Goal: Task Accomplishment & Management: Use online tool/utility

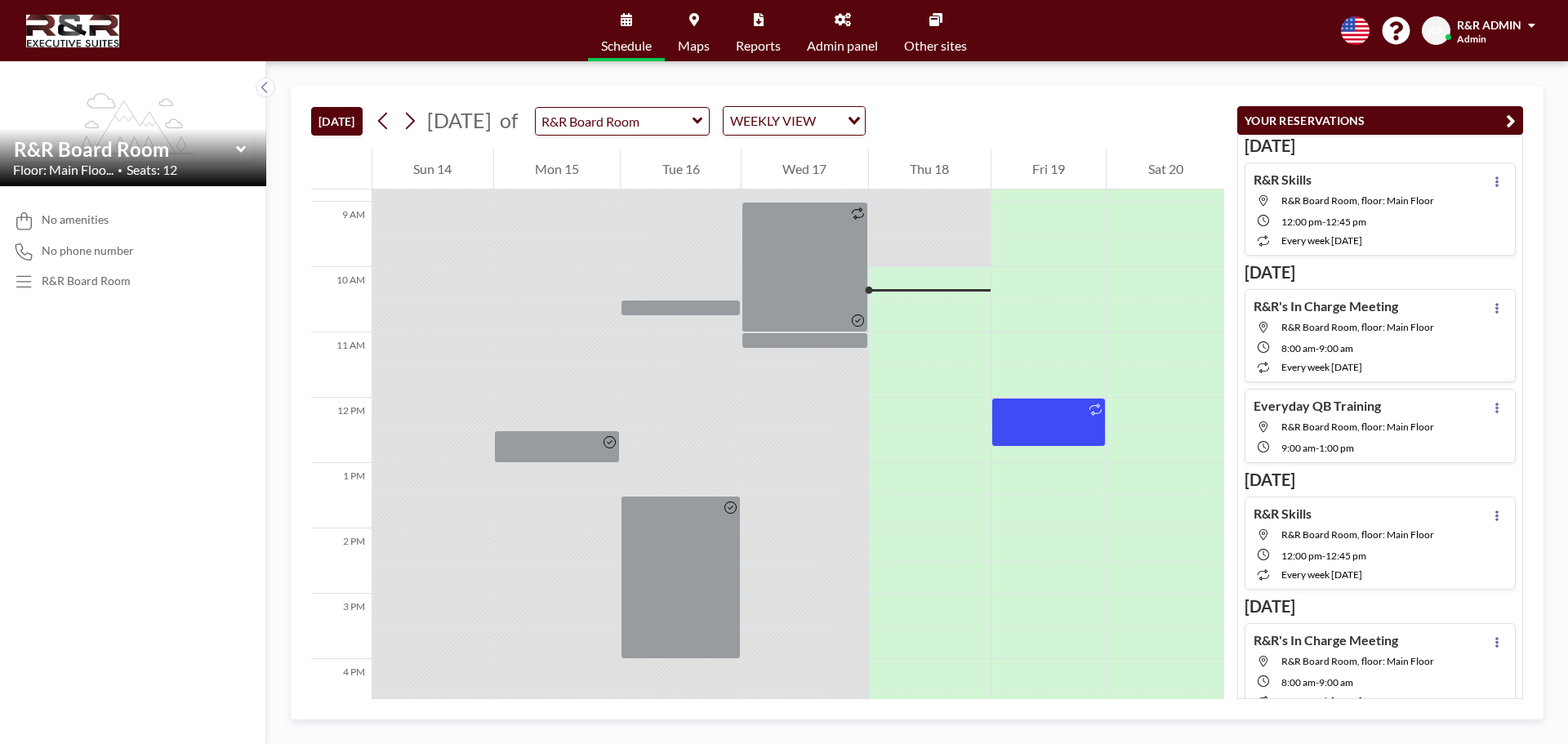
scroll to position [539, 0]
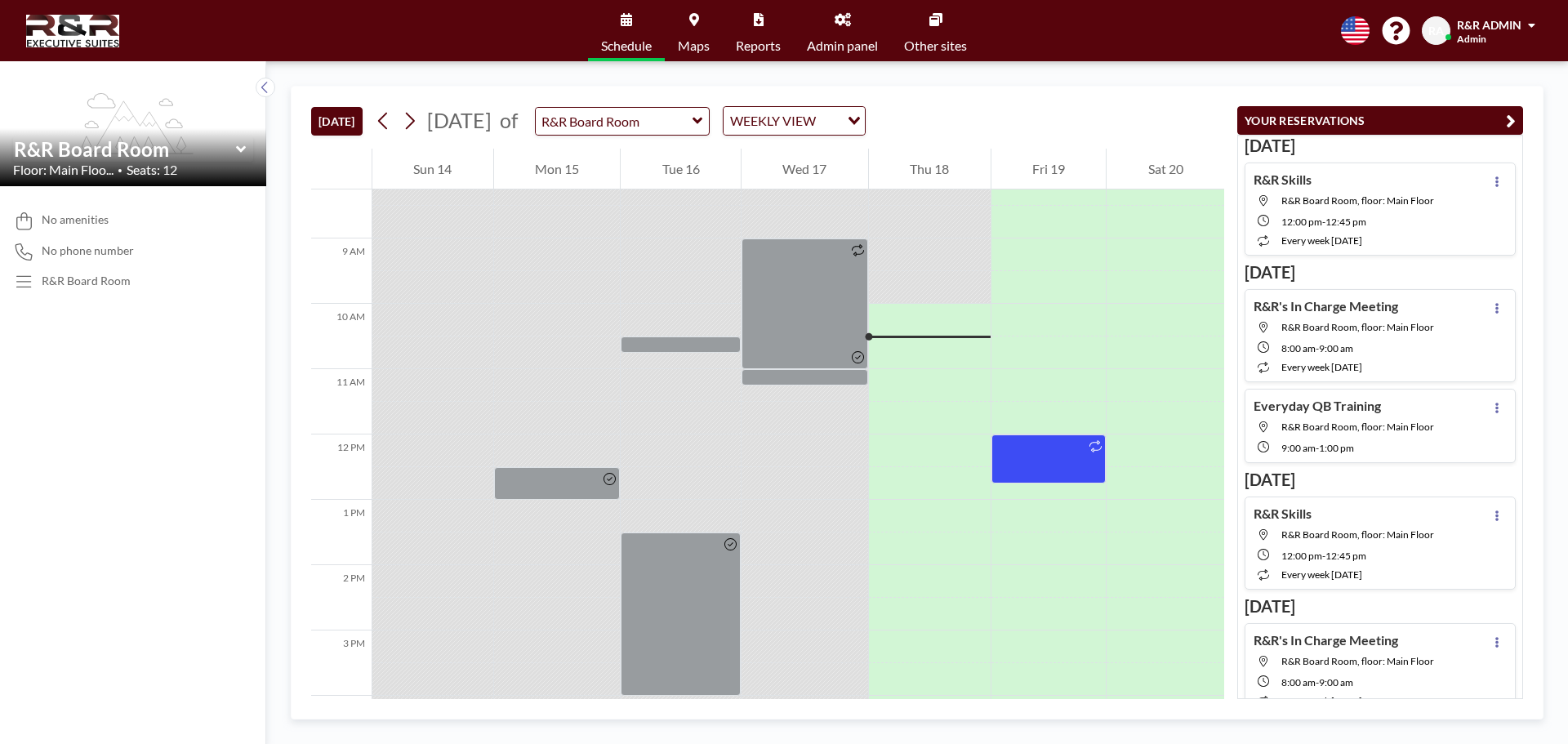
click at [243, 148] on icon at bounding box center [240, 149] width 10 height 7
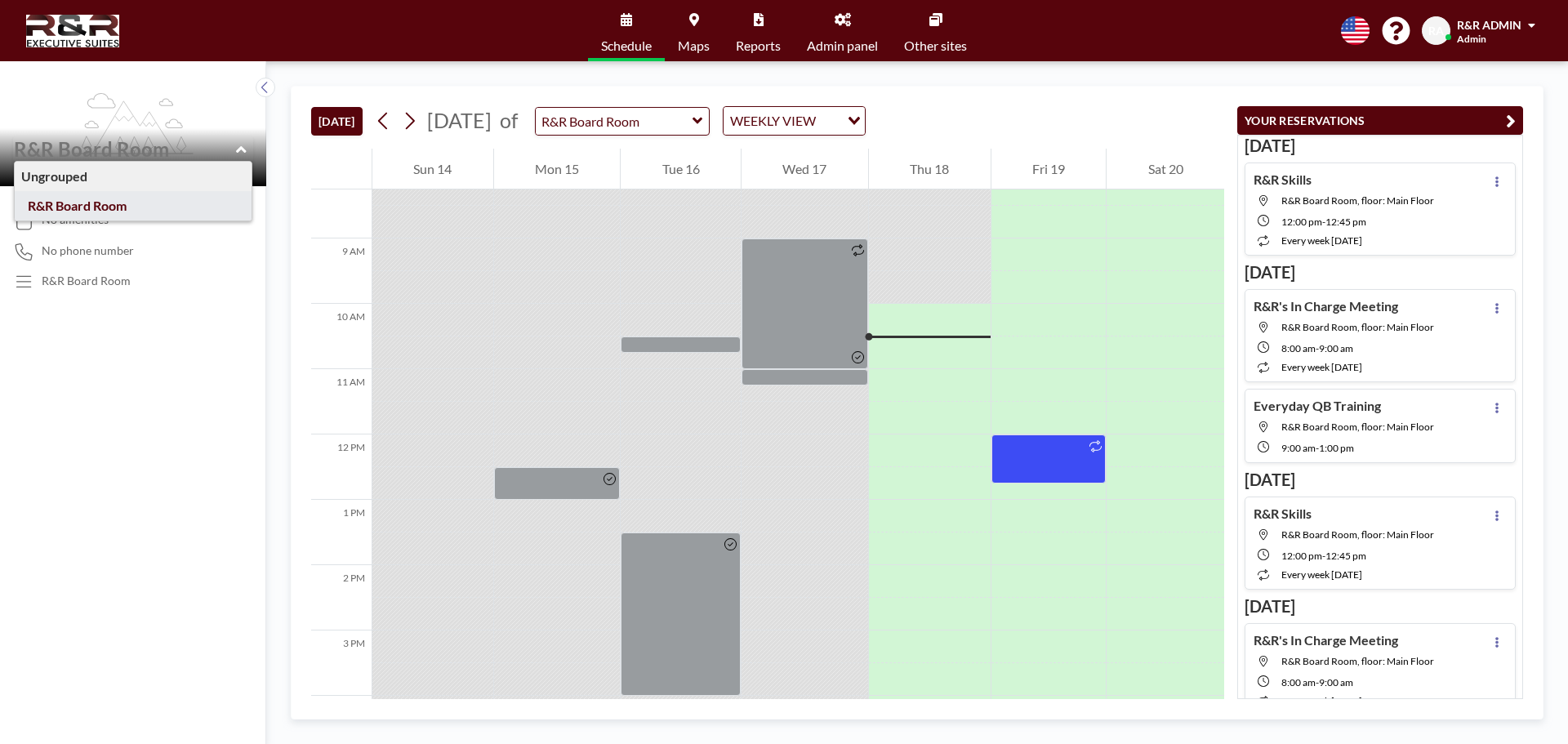
click at [243, 148] on icon at bounding box center [241, 149] width 10 height 7
type input "R&R Board Room"
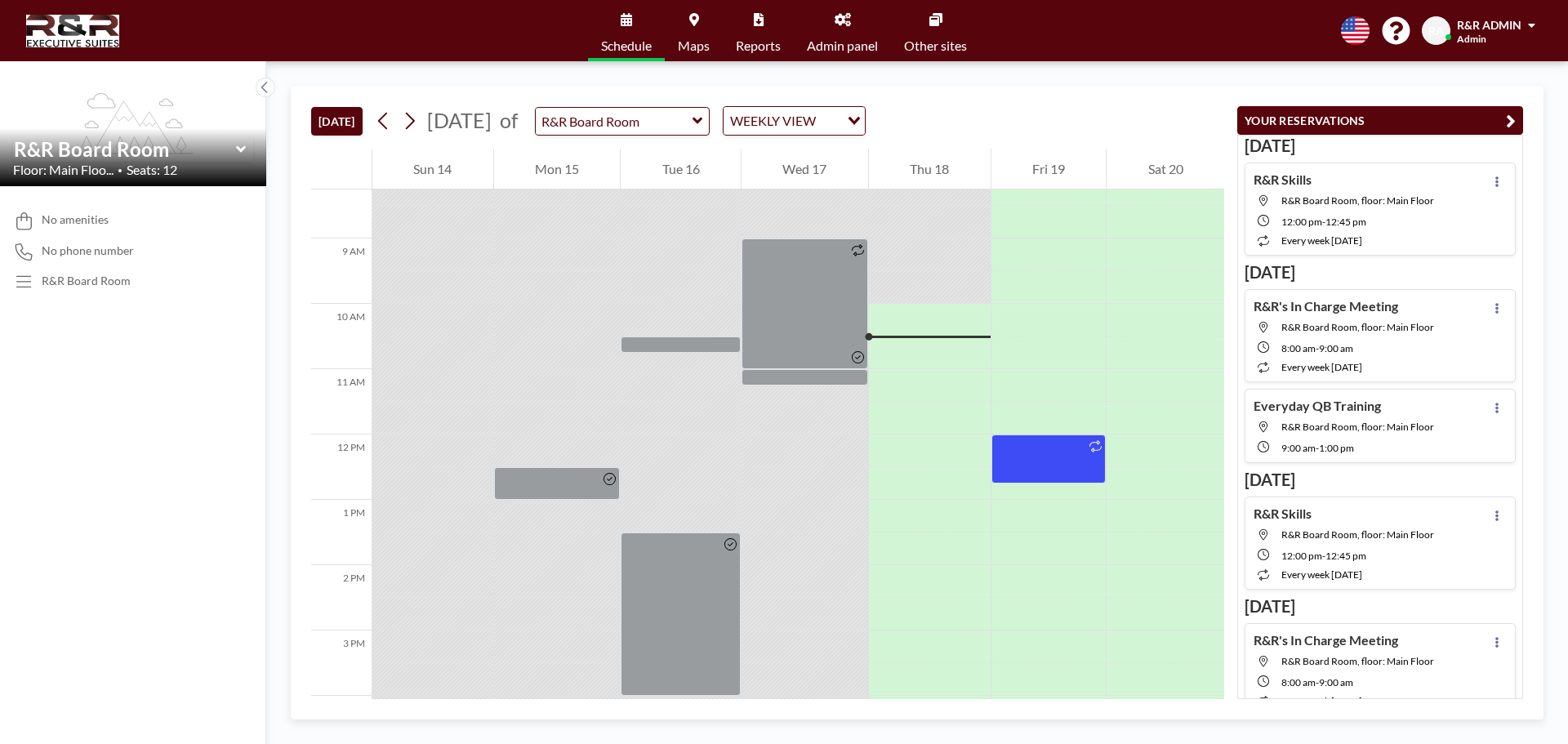
click at [926, 29] on link "Other sites" at bounding box center [935, 30] width 89 height 61
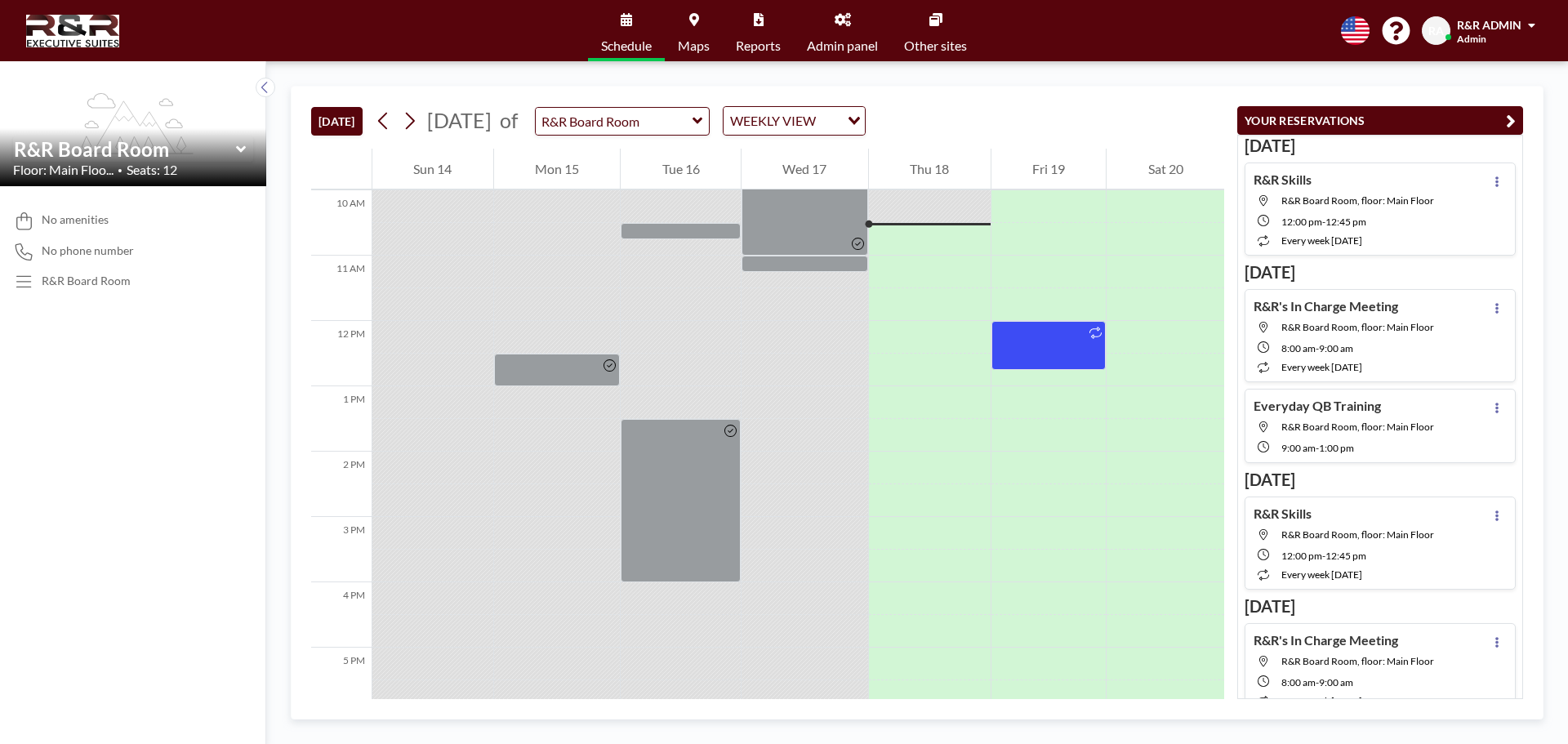
scroll to position [654, 0]
click at [693, 120] on input "text" at bounding box center [614, 121] width 157 height 27
type input "Office -Suite 105"
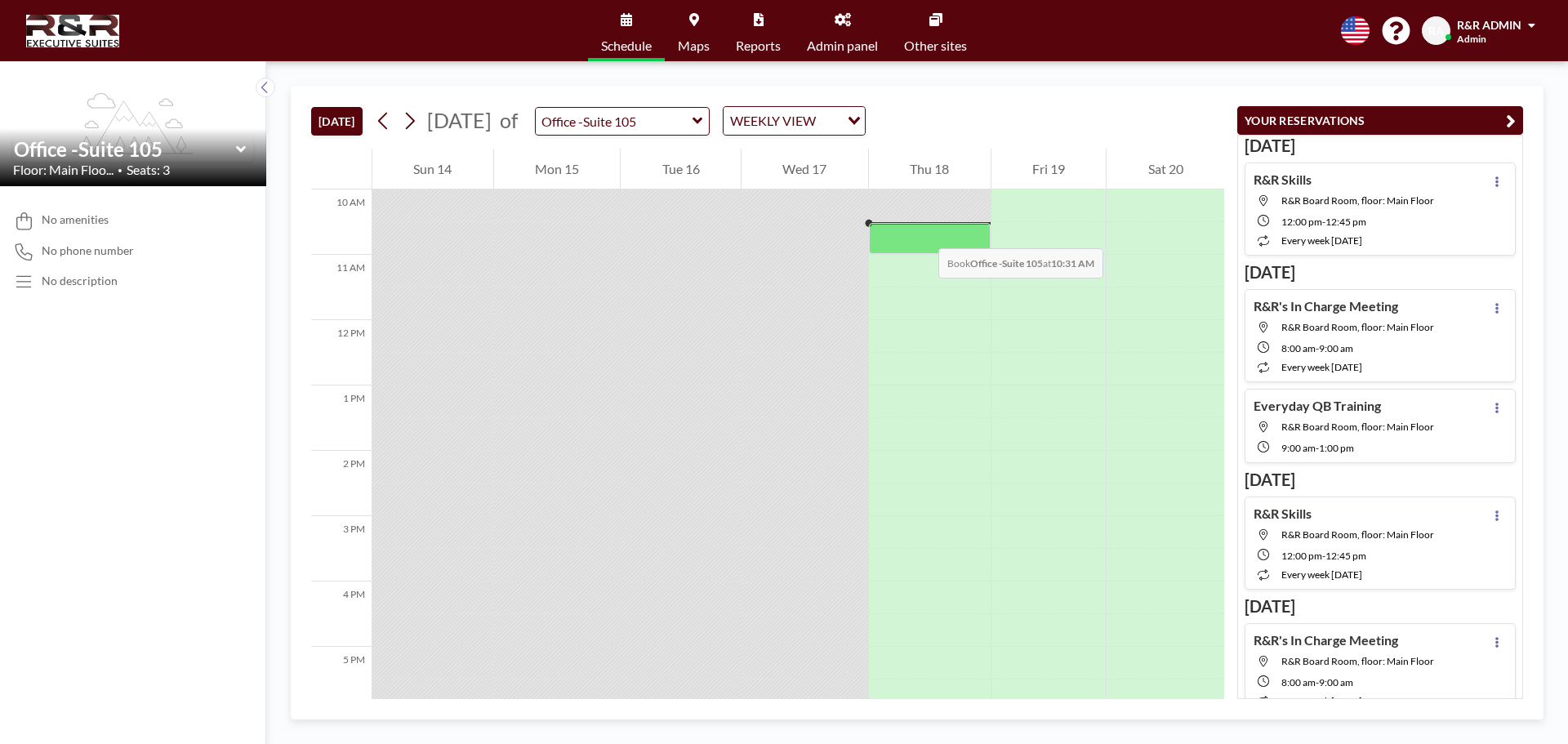
click at [922, 232] on div at bounding box center [930, 238] width 122 height 30
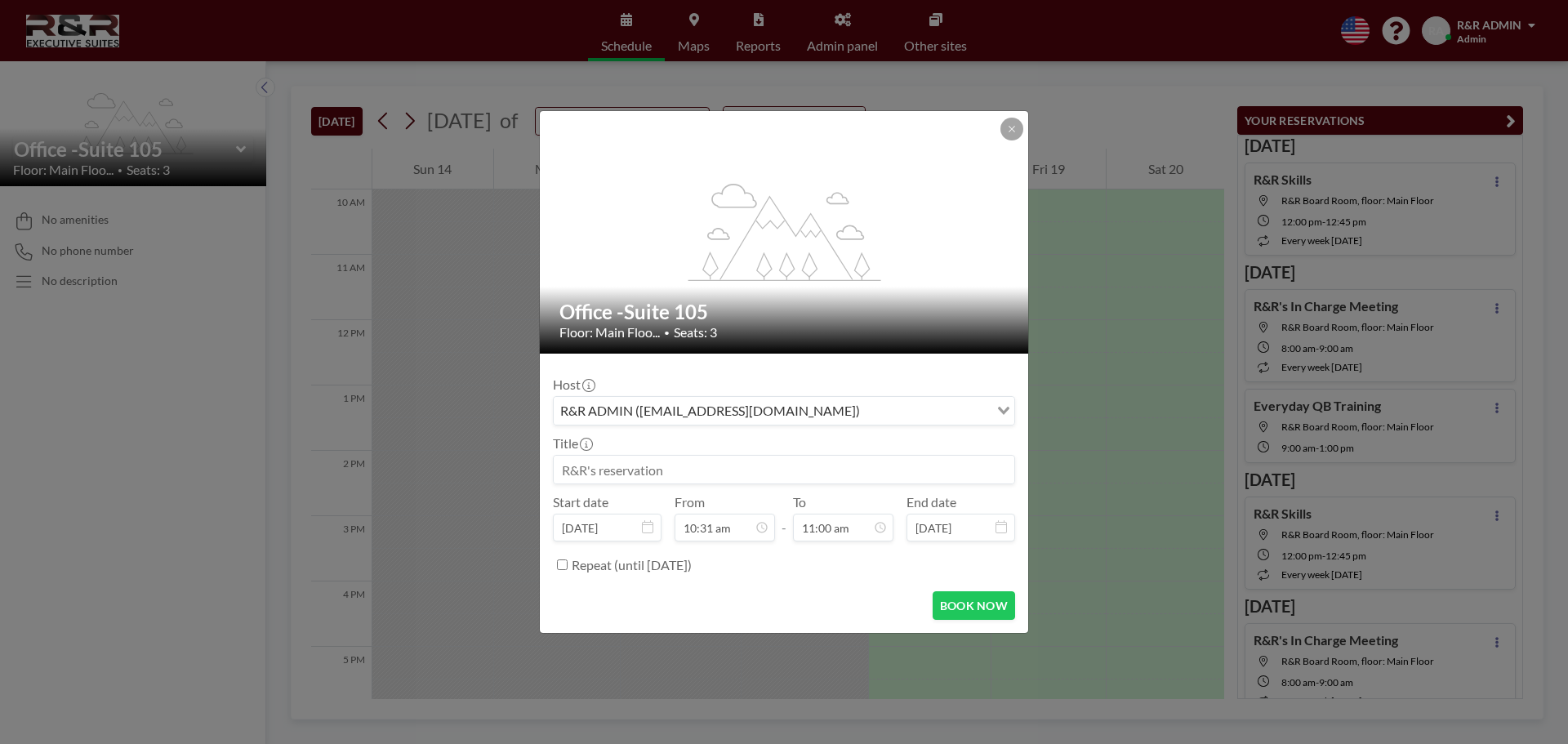
click at [606, 467] on input at bounding box center [784, 469] width 461 height 28
click at [1001, 599] on button "BOOK NOW" at bounding box center [973, 605] width 83 height 28
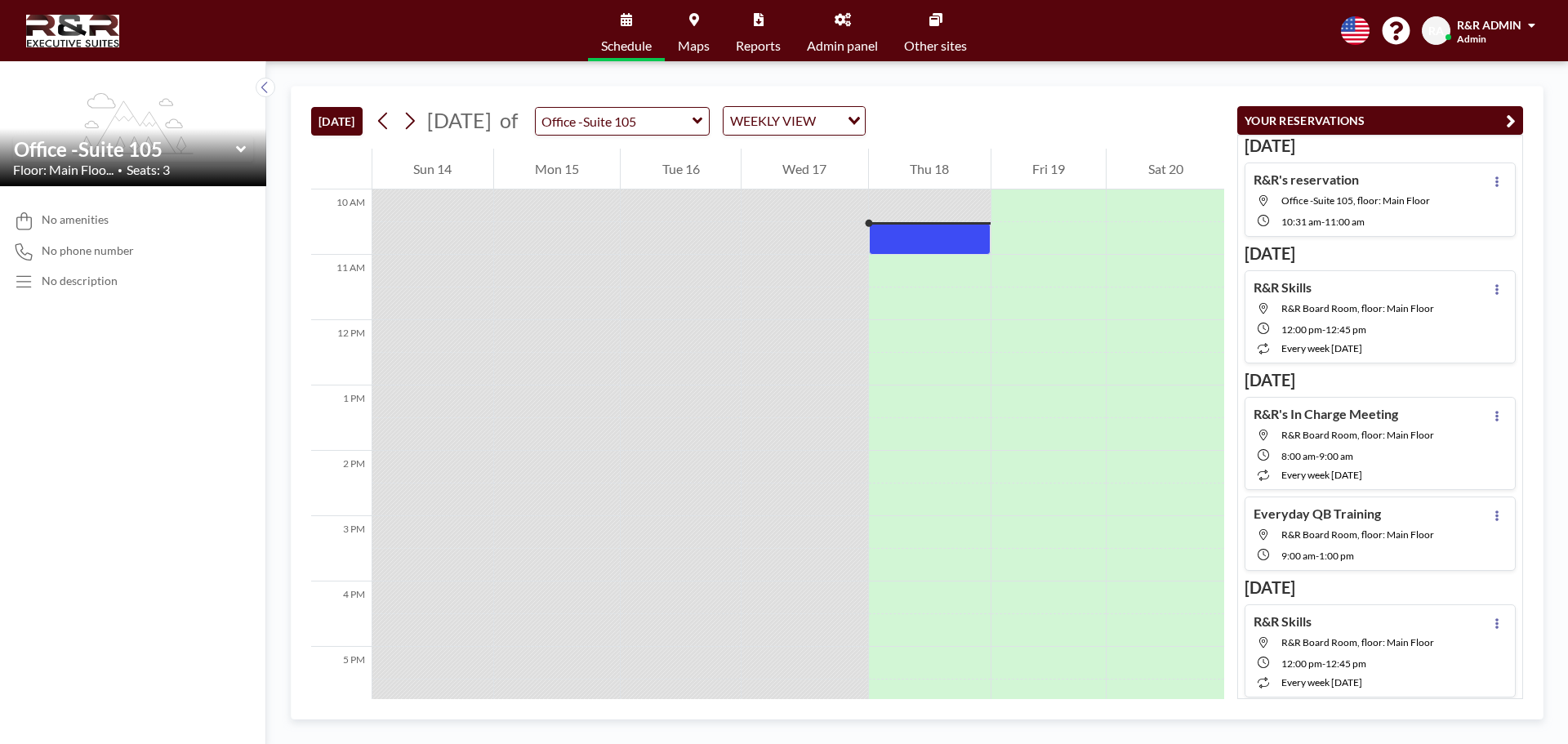
click at [90, 438] on div "No amenities No phone number No description" at bounding box center [133, 465] width 266 height 558
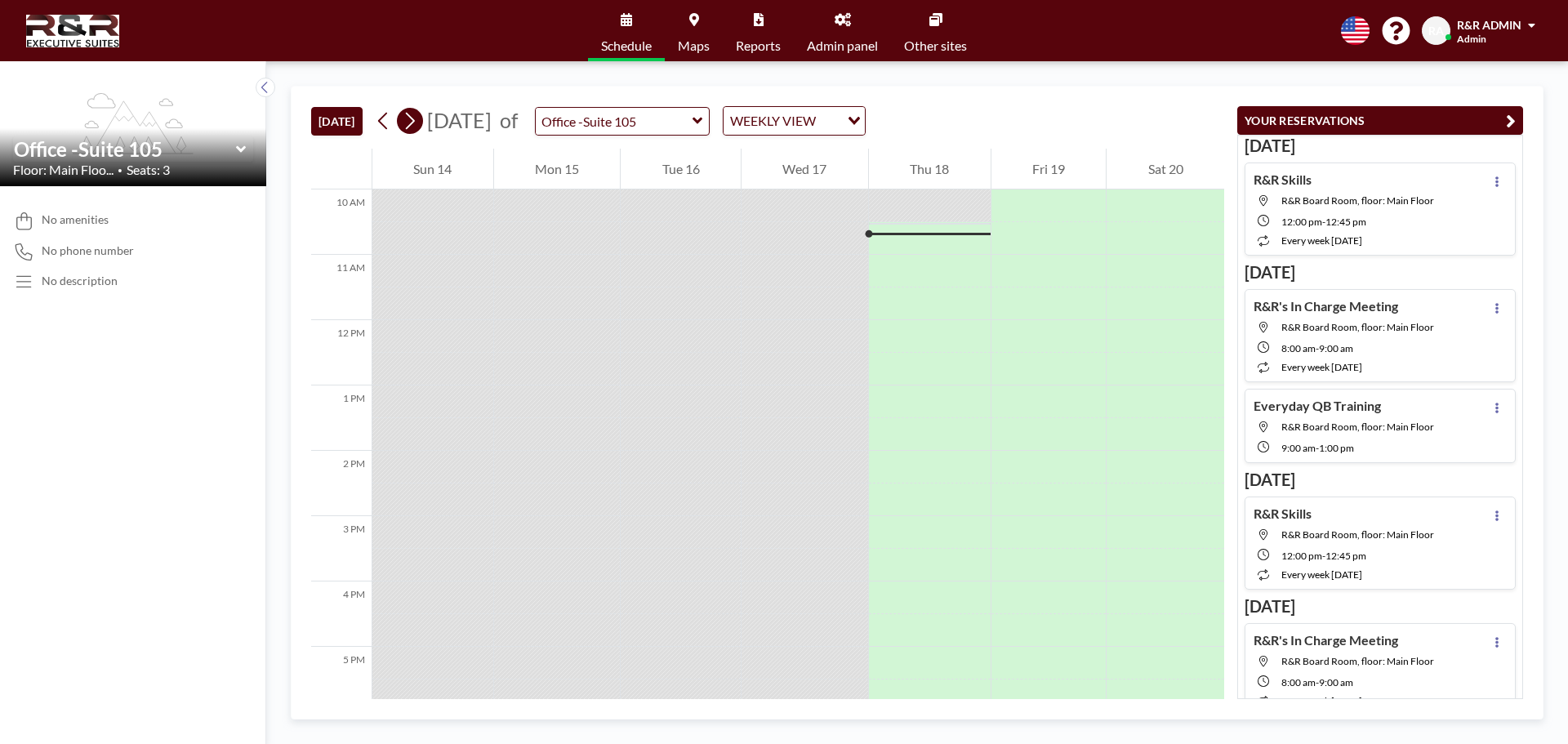
click at [410, 126] on icon at bounding box center [409, 120] width 16 height 24
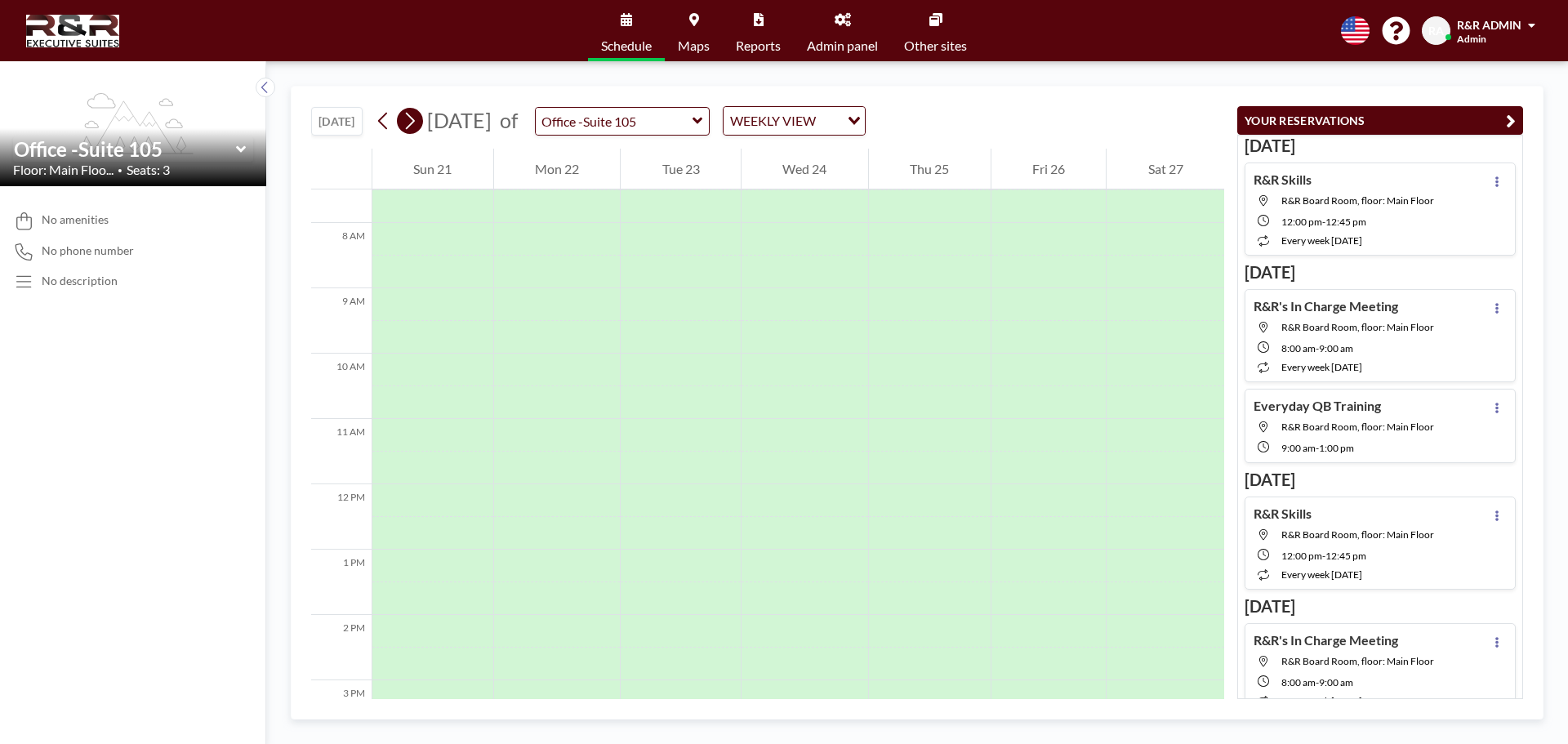
scroll to position [490, 0]
click at [410, 126] on icon at bounding box center [409, 120] width 16 height 24
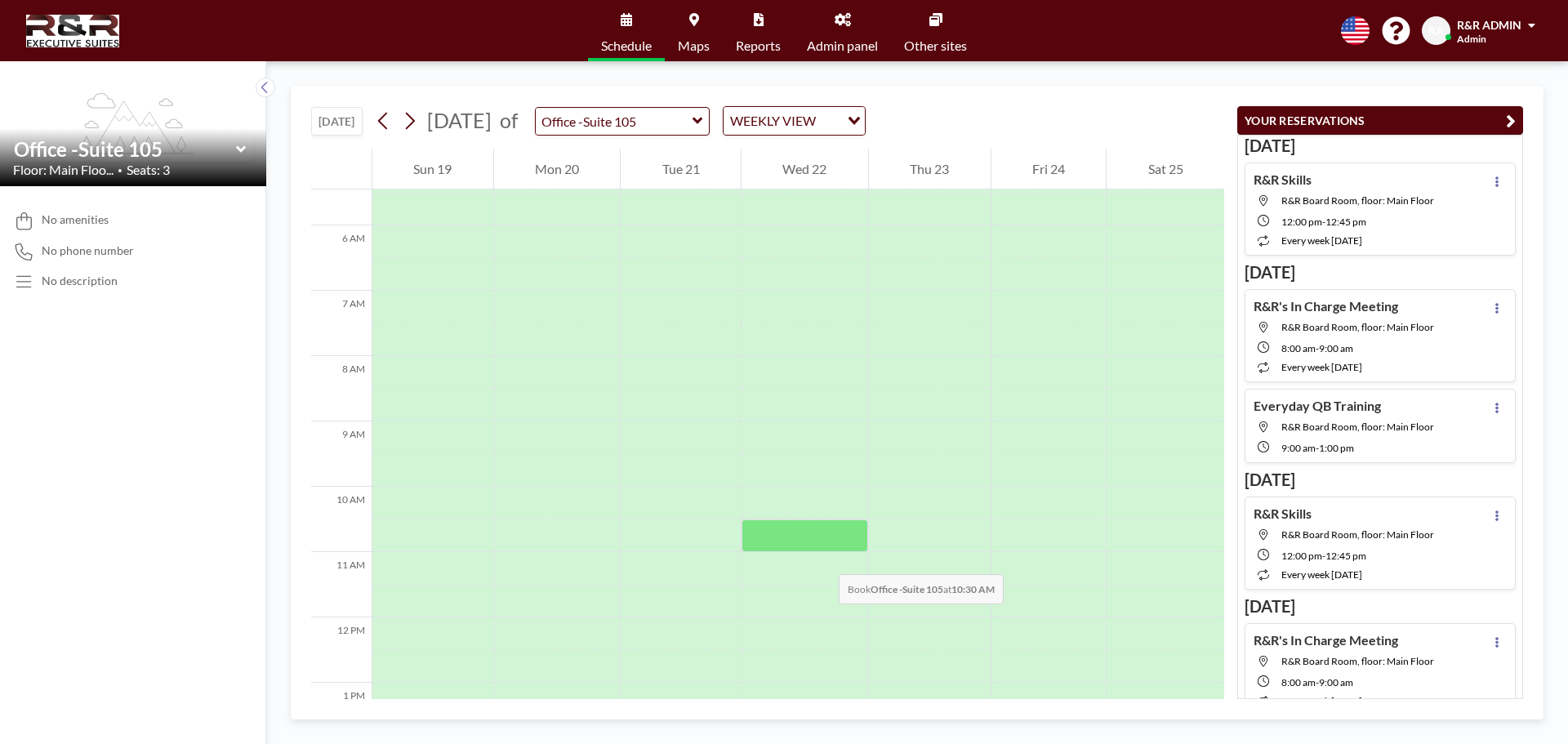
scroll to position [408, 0]
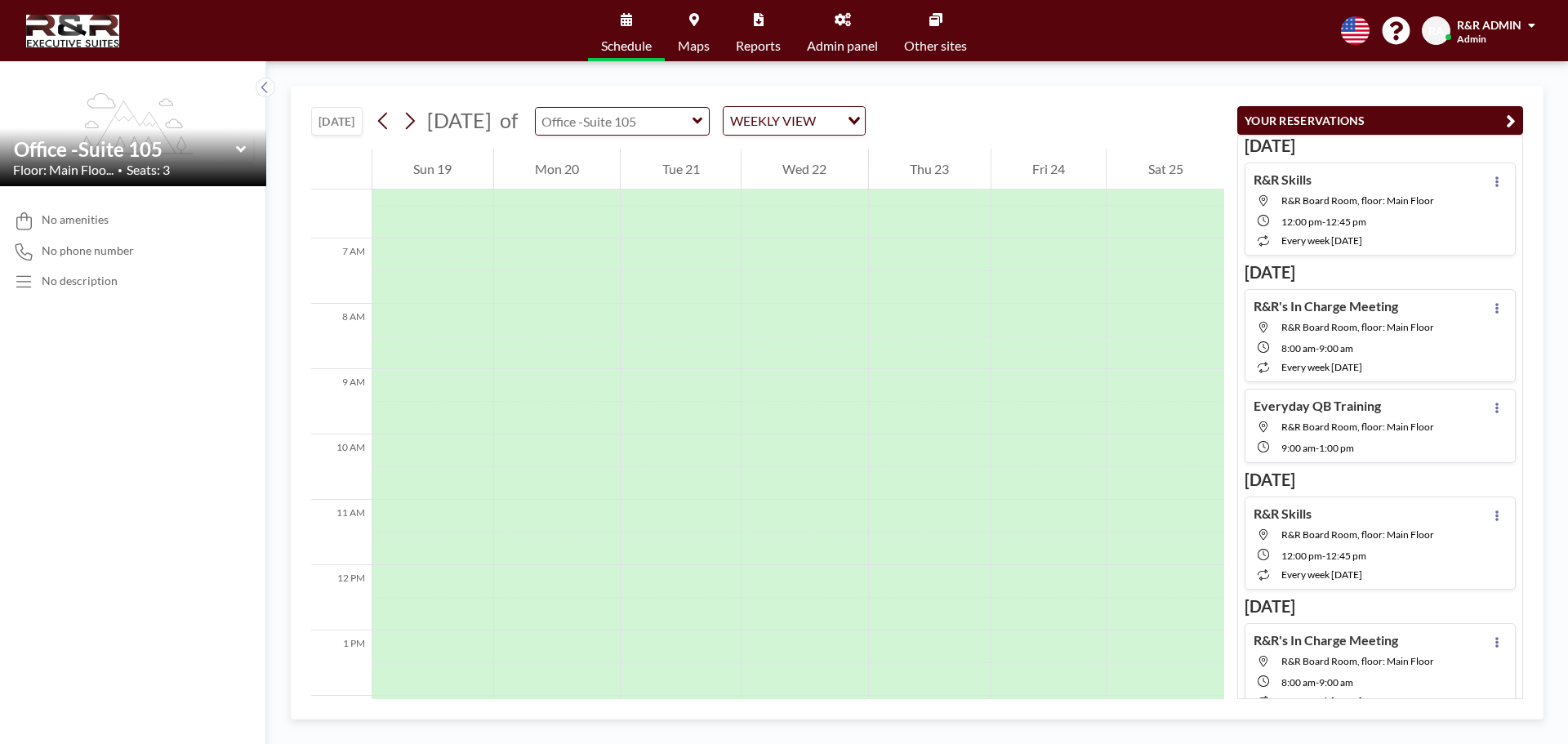
click at [693, 124] on input "text" at bounding box center [614, 121] width 157 height 27
type input "R&R Board Room"
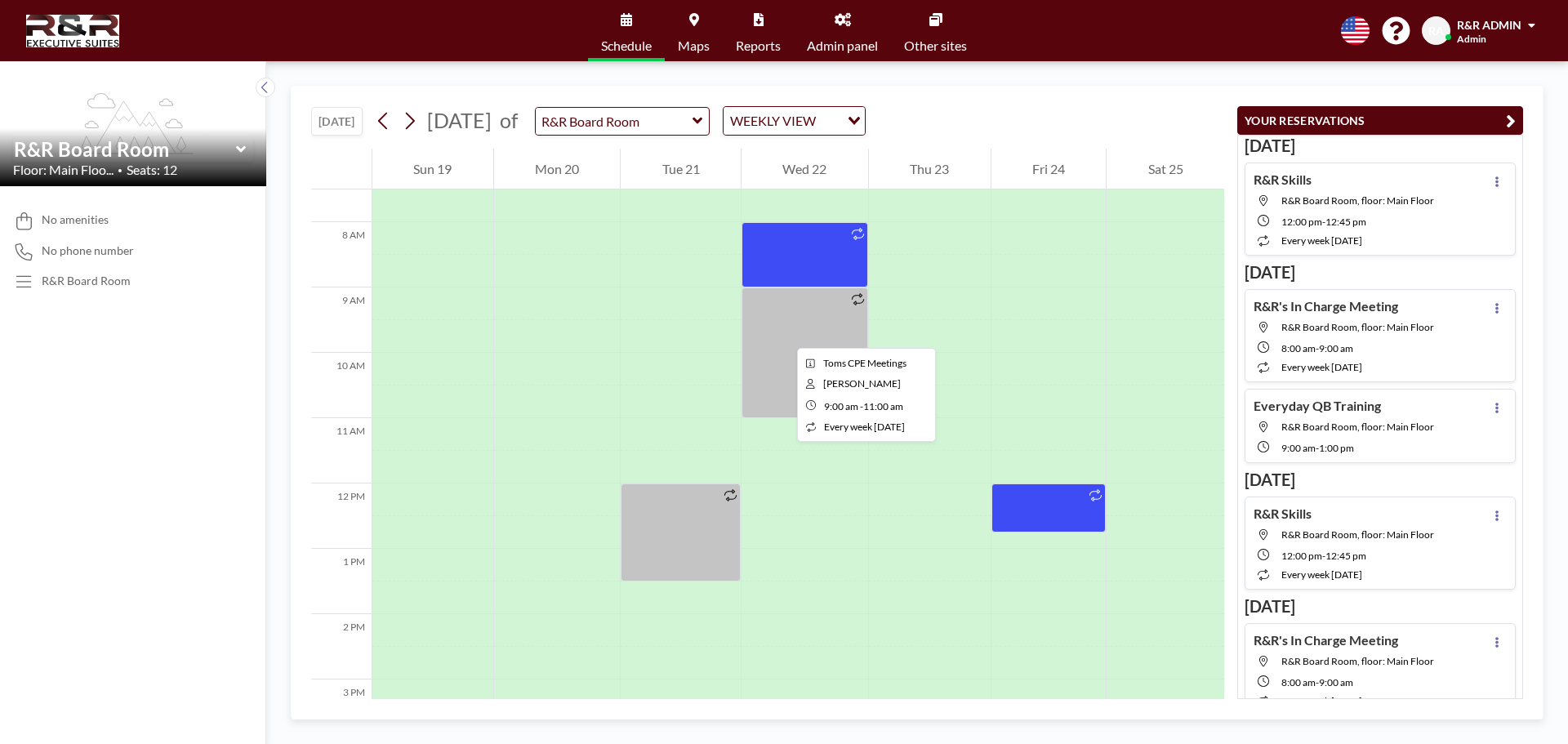
click at [784, 333] on div at bounding box center [804, 352] width 127 height 131
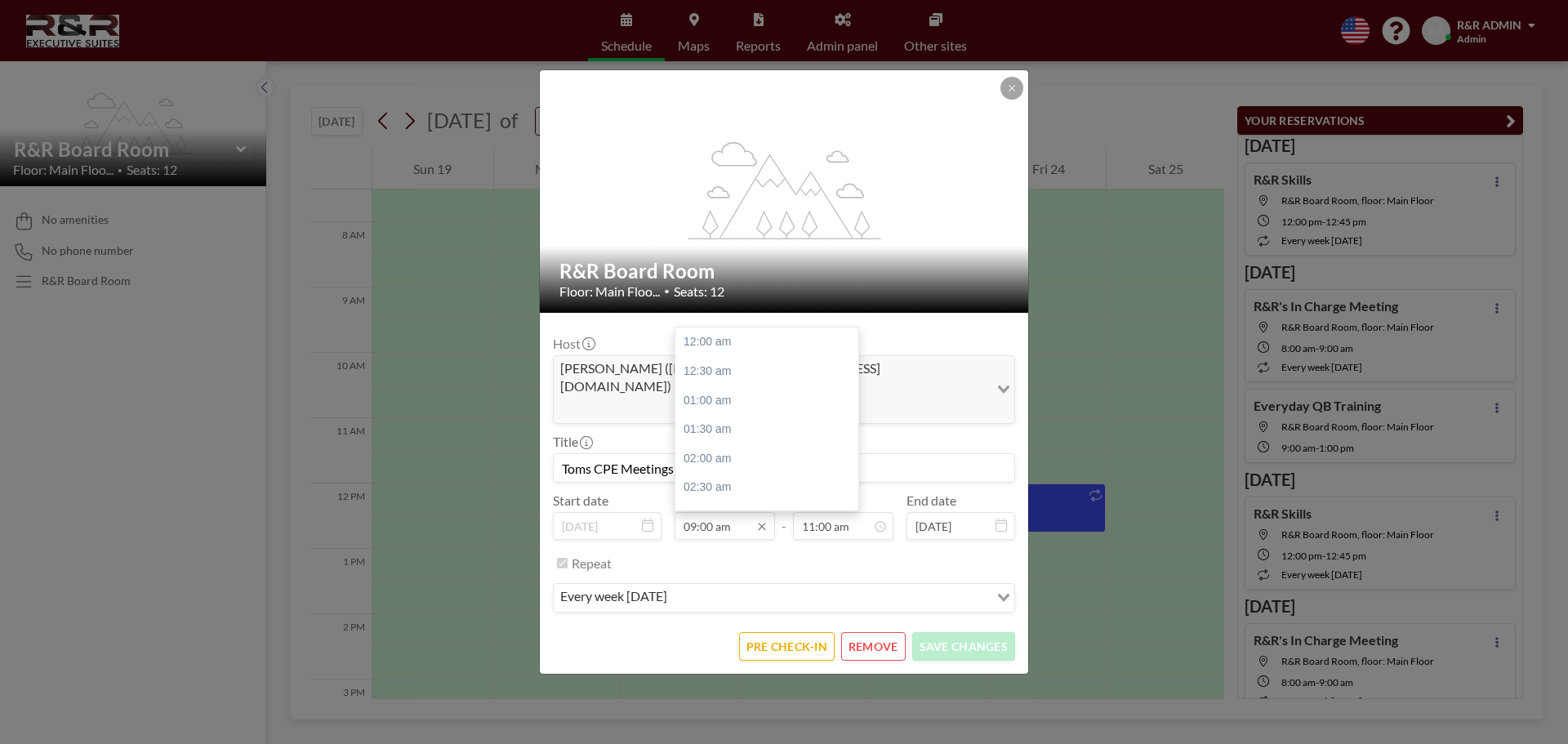
scroll to position [524, 0]
click at [722, 386] on div "10:00 am" at bounding box center [770, 400] width 191 height 29
type input "10:00 am"
click at [850, 513] on input "11:00 am" at bounding box center [843, 525] width 100 height 28
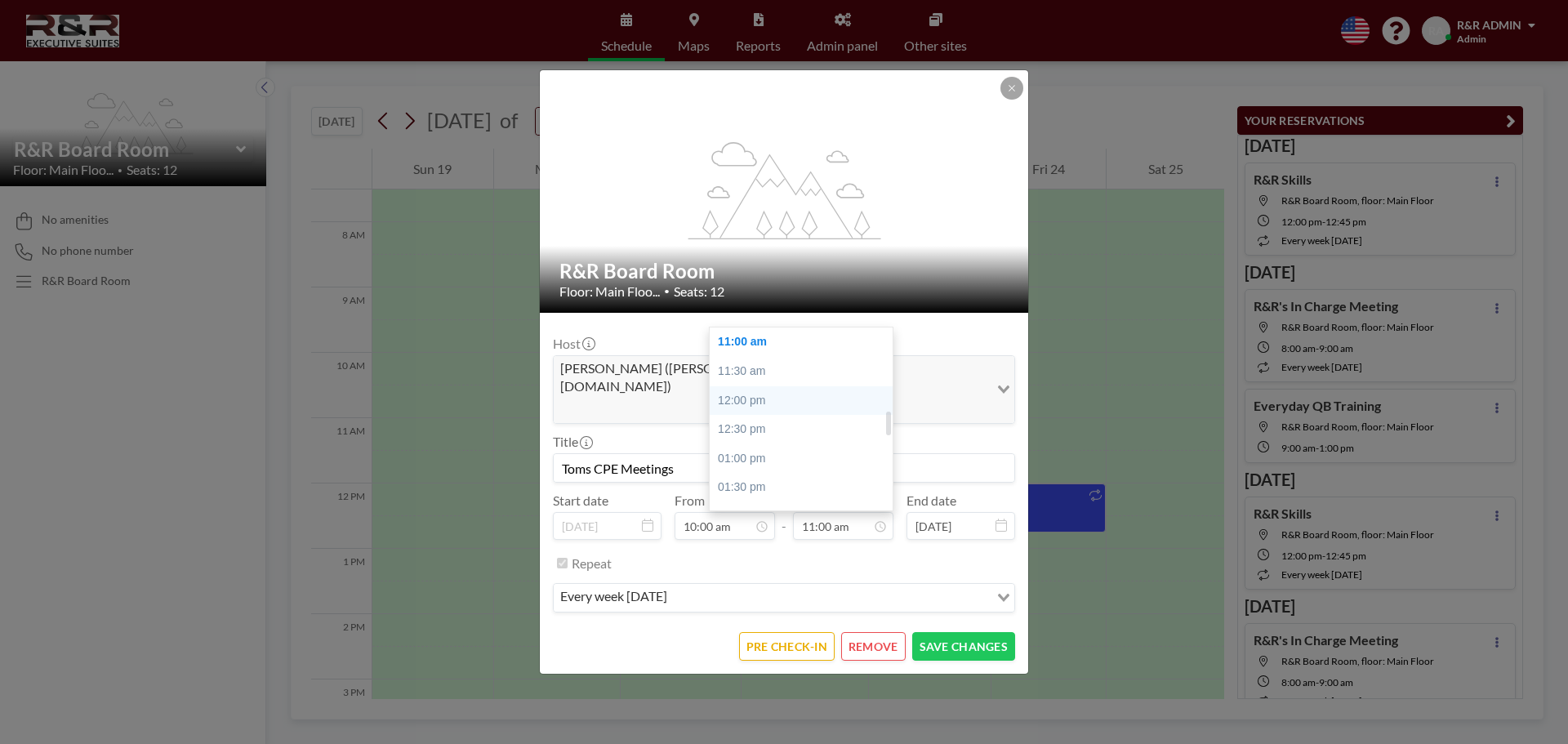
click at [759, 387] on div "12:00 pm" at bounding box center [804, 401] width 191 height 29
type input "12:00 pm"
click at [973, 632] on button "SAVE CHANGES" at bounding box center [963, 646] width 103 height 28
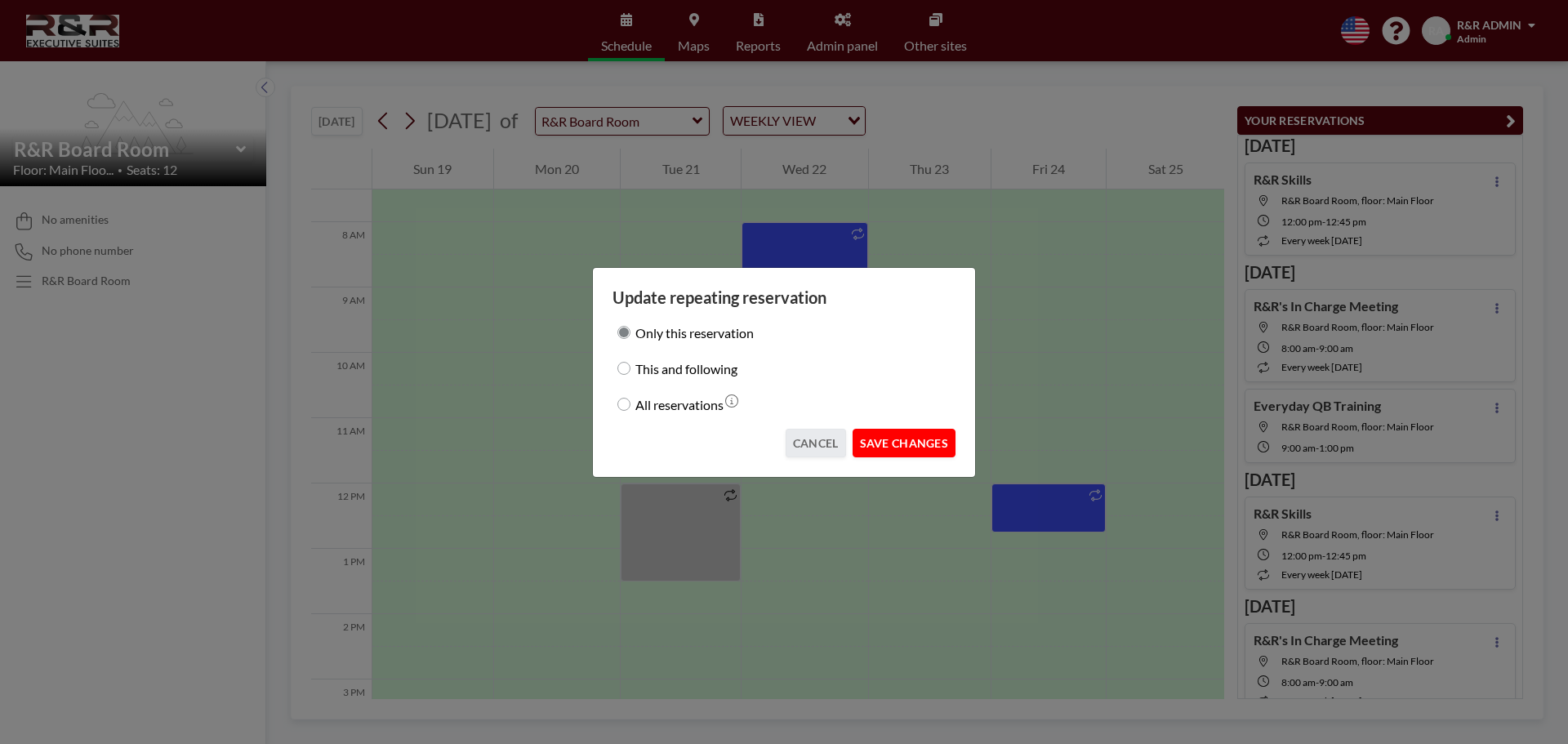
click at [944, 441] on button "SAVE CHANGES" at bounding box center [903, 443] width 103 height 28
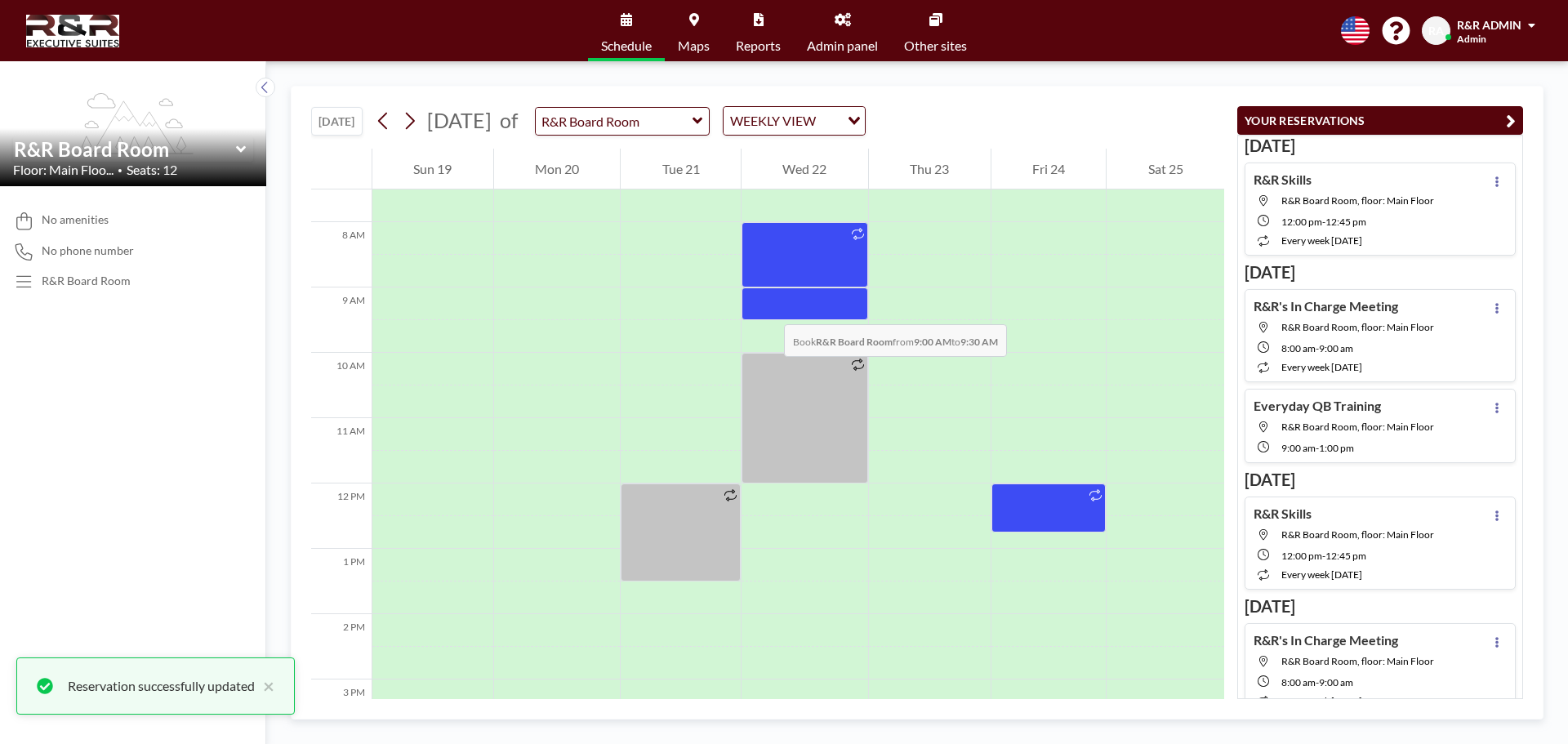
click at [768, 308] on div at bounding box center [804, 303] width 127 height 33
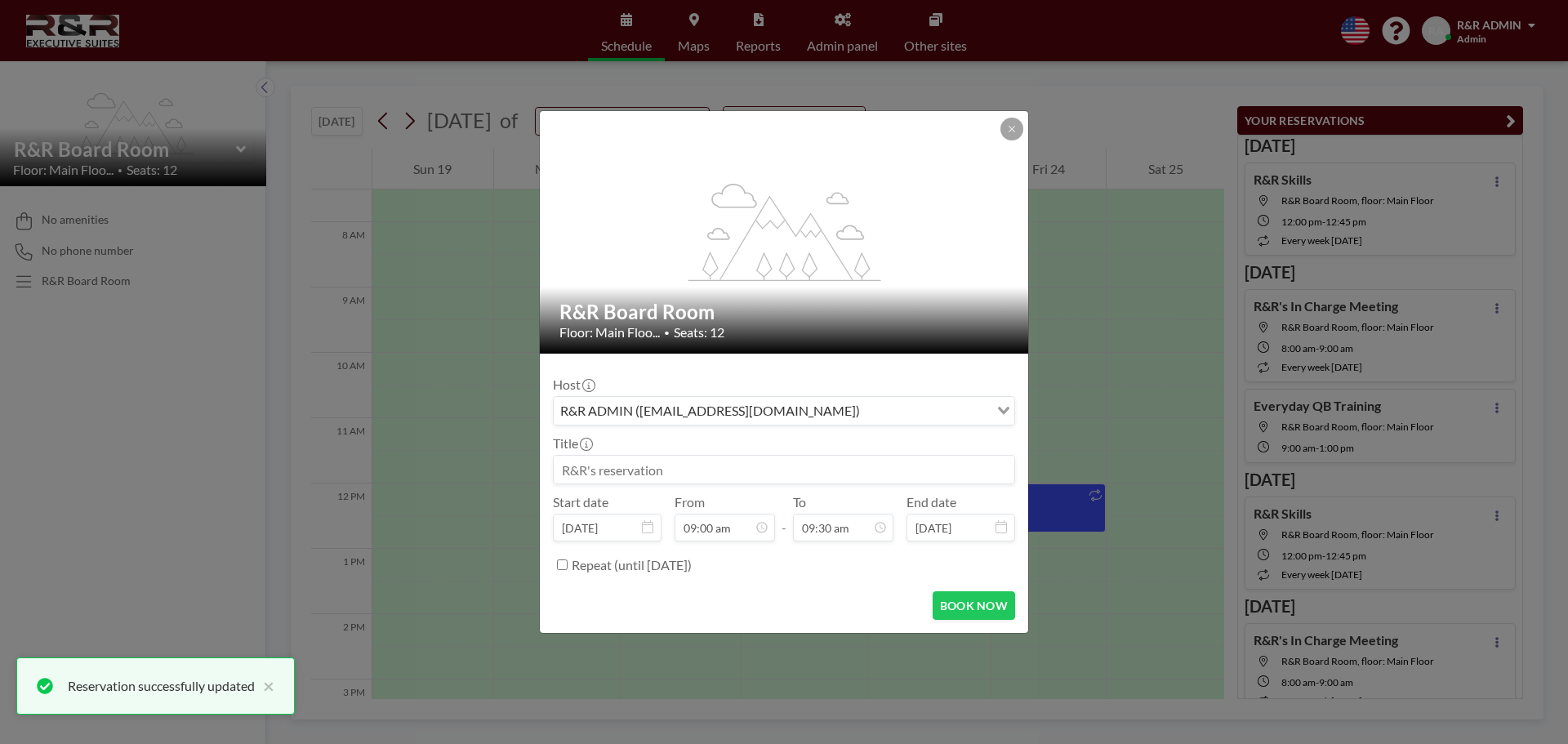
click at [611, 473] on input at bounding box center [784, 469] width 461 height 28
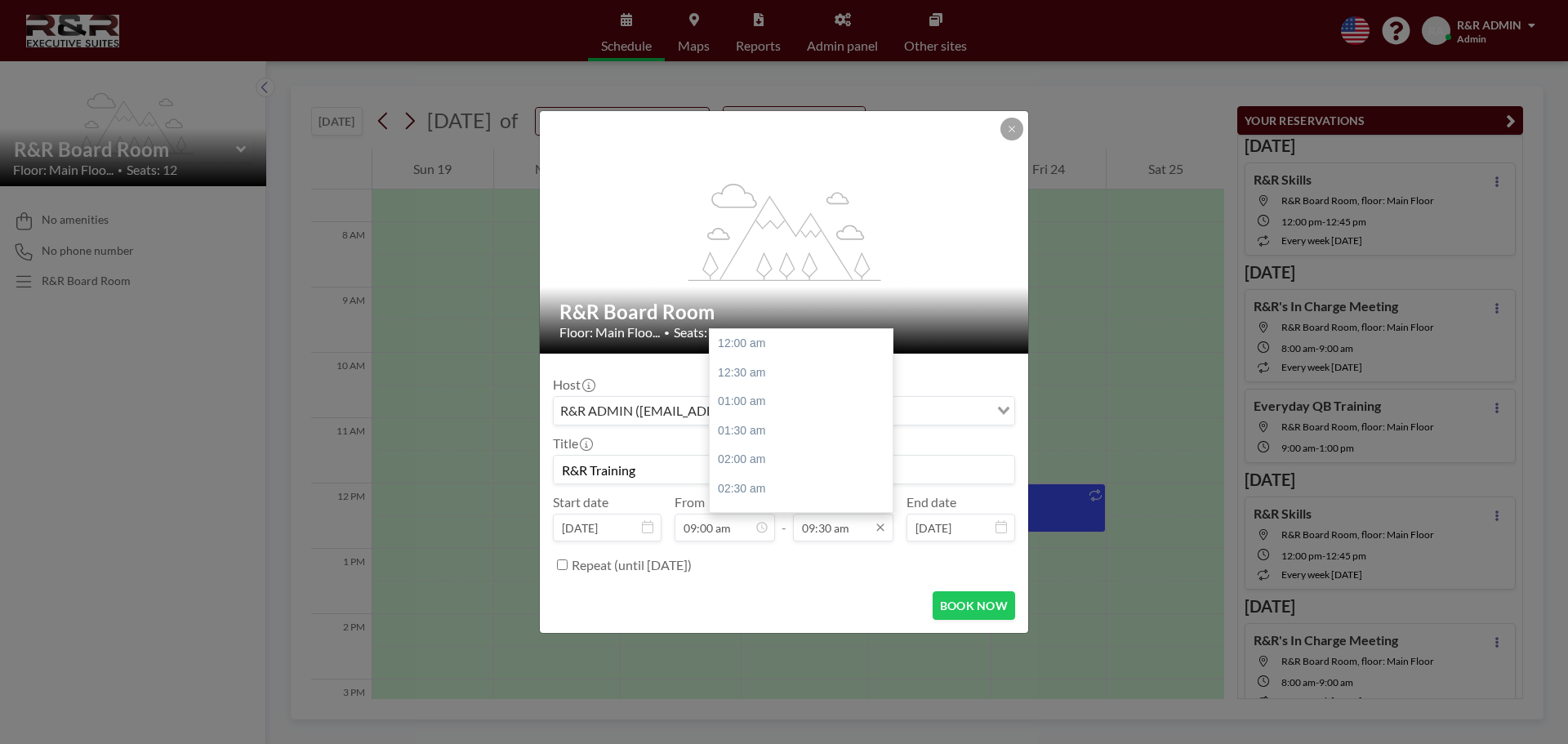
type input "R&R Training"
click at [826, 525] on input "09:30 am" at bounding box center [843, 527] width 100 height 28
click at [760, 380] on div "10:00 am" at bounding box center [804, 373] width 191 height 29
type input "10:00 am"
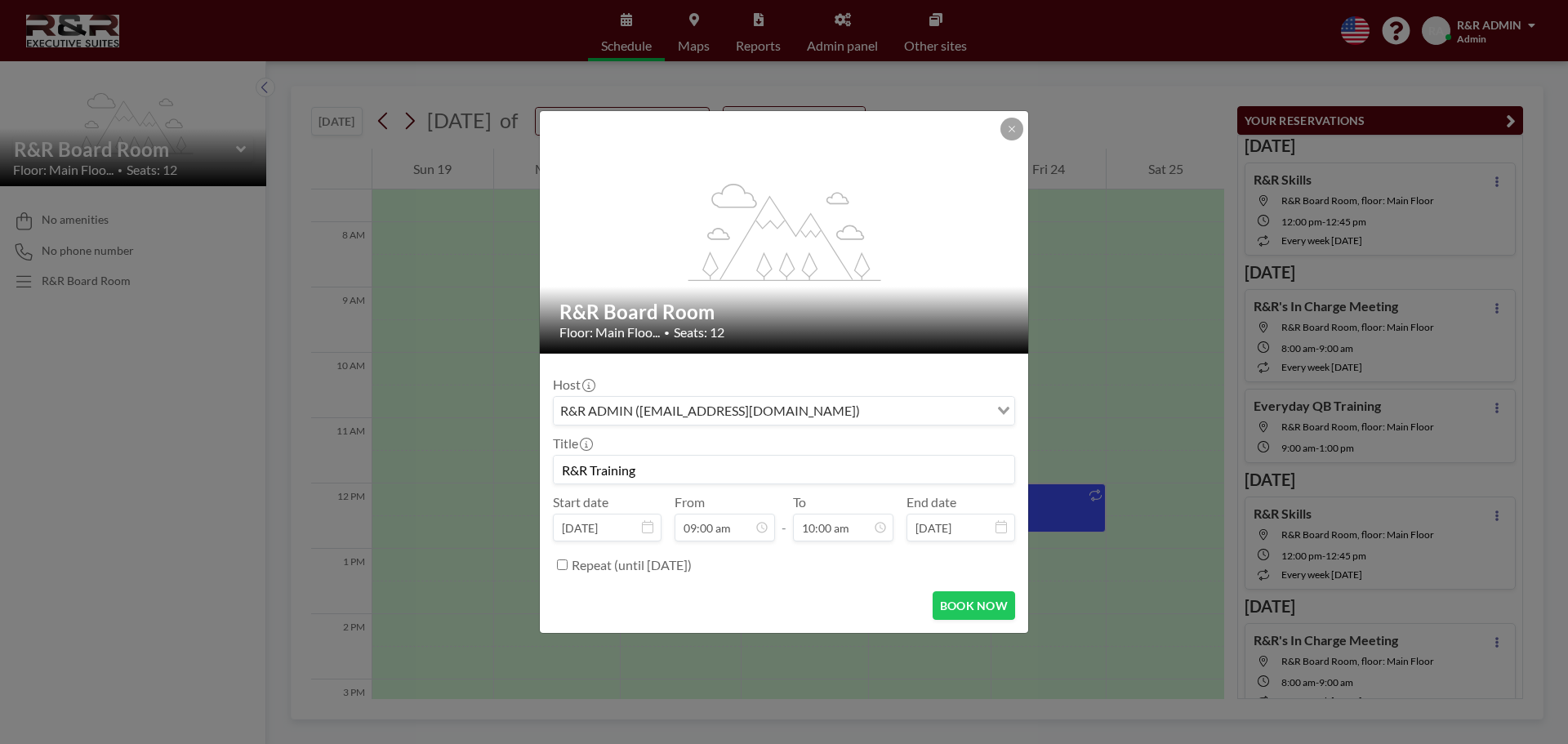
scroll to position [524, 0]
click at [964, 609] on button "BOOK NOW" at bounding box center [973, 605] width 83 height 28
